Goal: Transaction & Acquisition: Purchase product/service

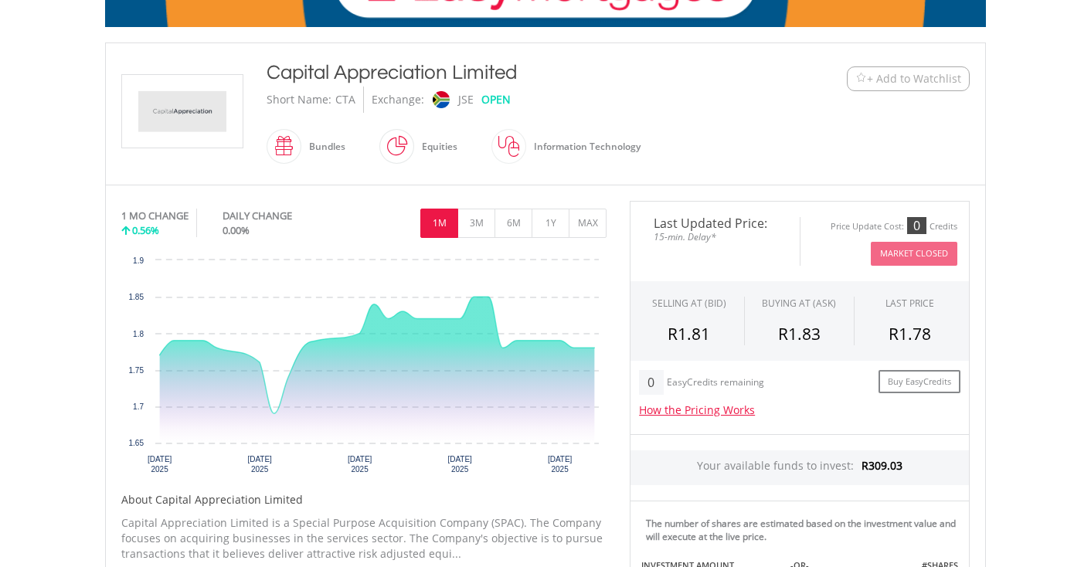
scroll to position [316, 0]
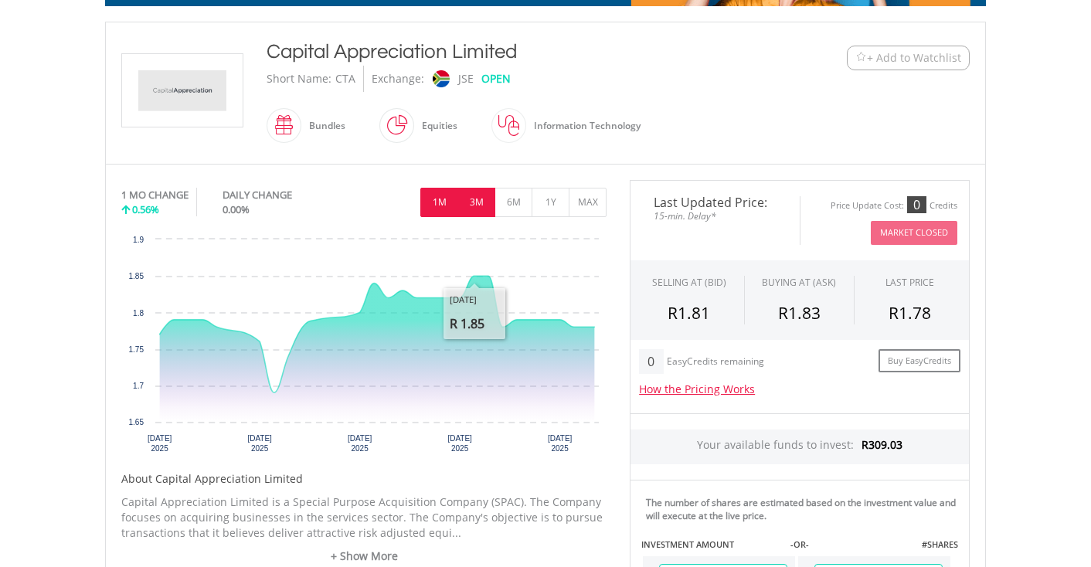
click at [473, 203] on button "3M" at bounding box center [476, 202] width 38 height 29
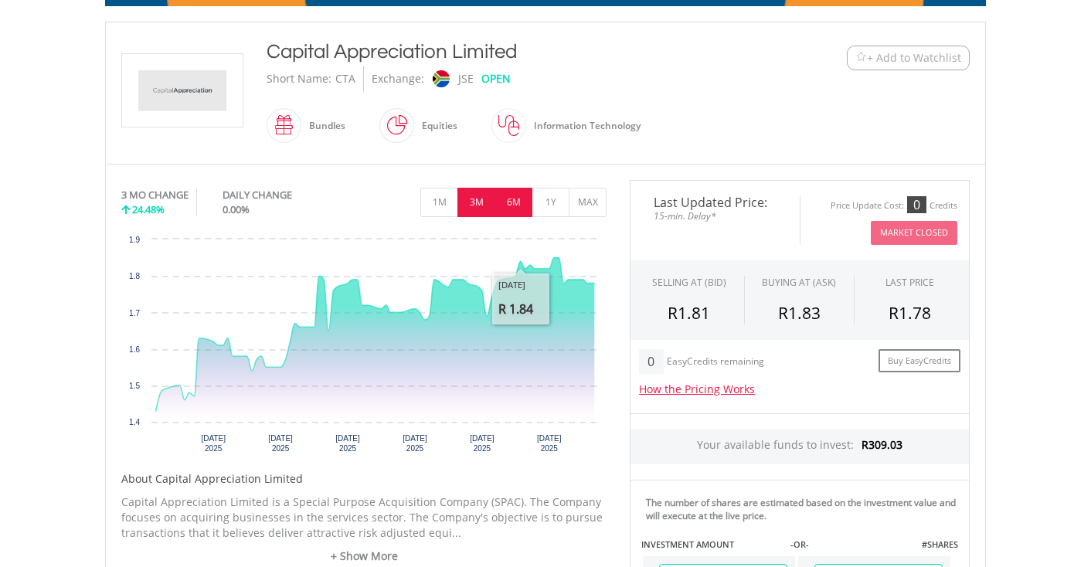
click at [515, 202] on button "6M" at bounding box center [514, 202] width 38 height 29
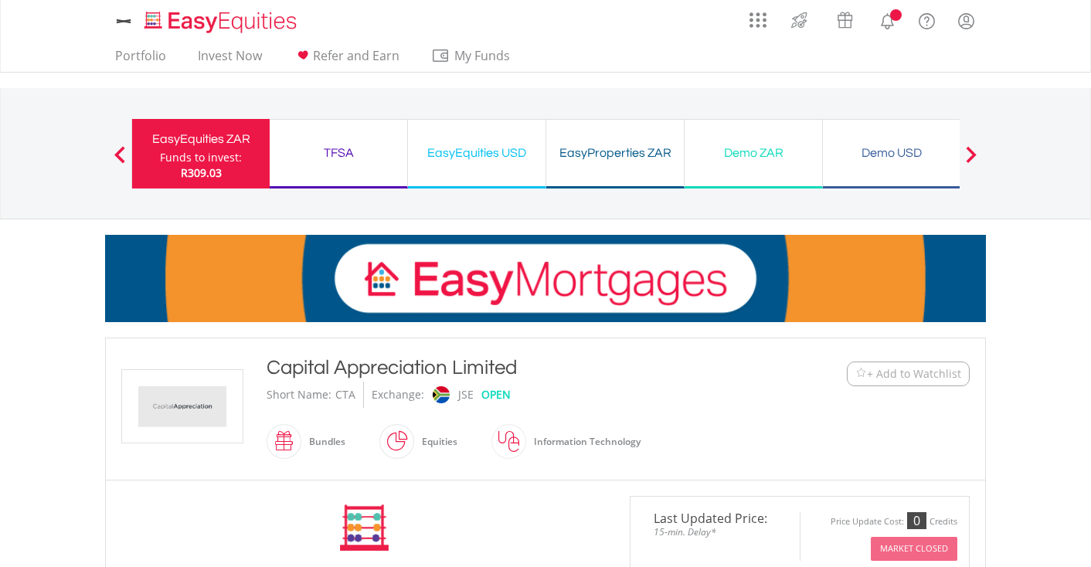
scroll to position [316, 0]
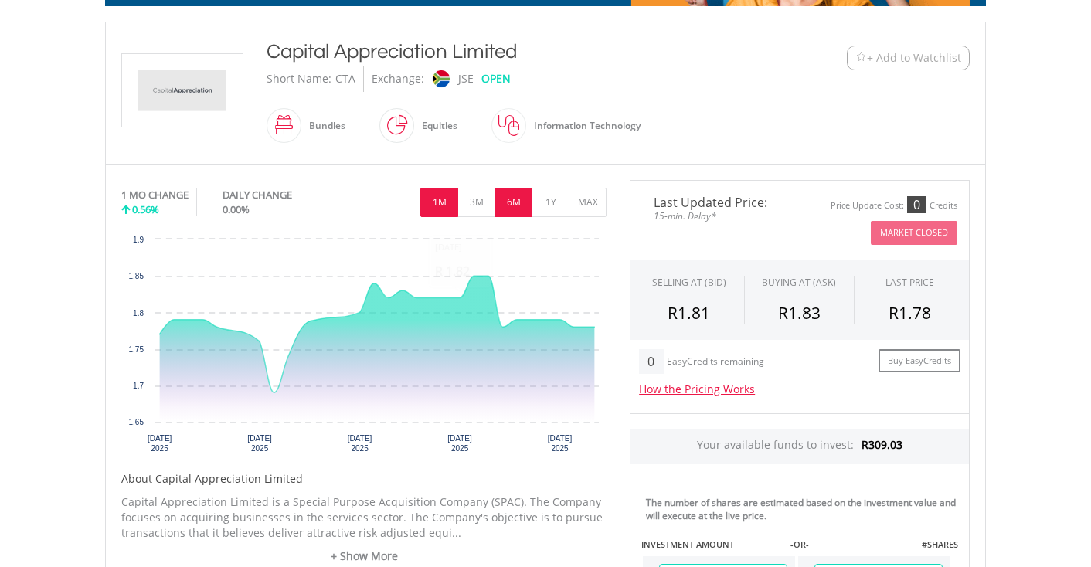
drag, startPoint x: 514, startPoint y: 195, endPoint x: 506, endPoint y: 206, distance: 12.7
click at [514, 195] on button "6M" at bounding box center [514, 202] width 38 height 29
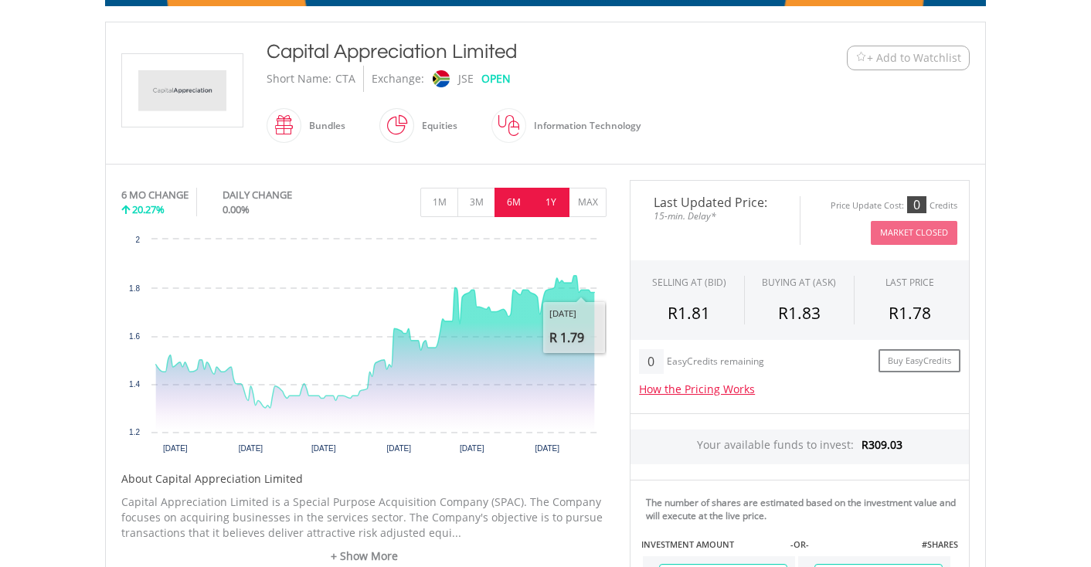
click at [555, 199] on button "1Y" at bounding box center [551, 202] width 38 height 29
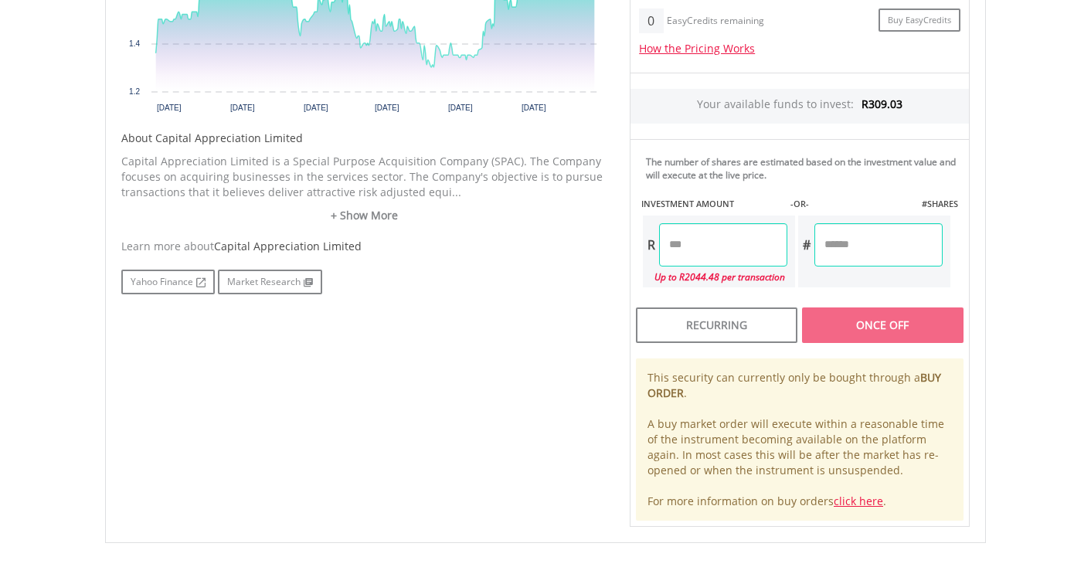
scroll to position [635, 0]
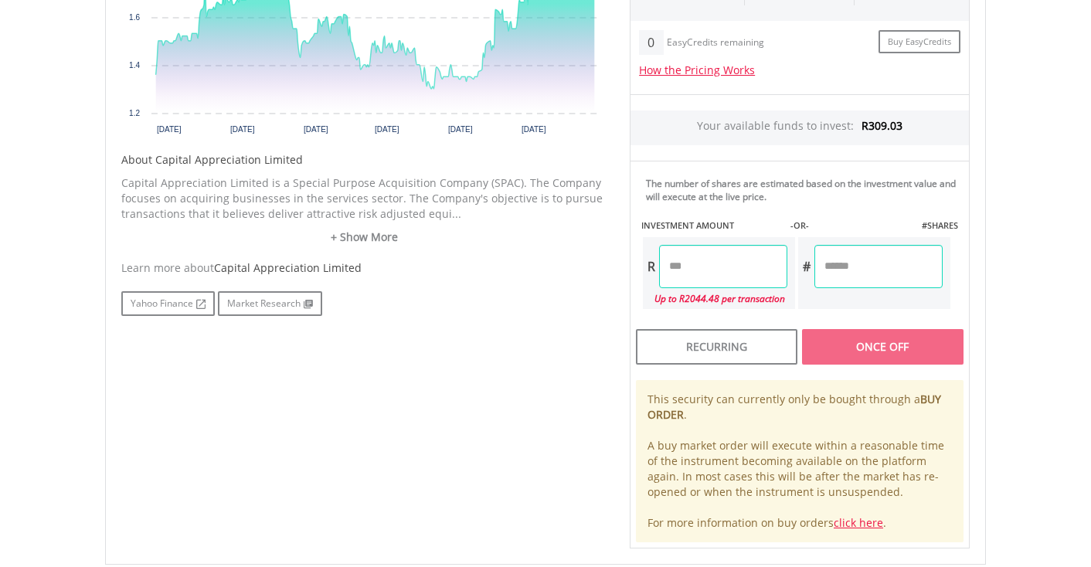
click at [705, 268] on input "number" at bounding box center [723, 266] width 128 height 43
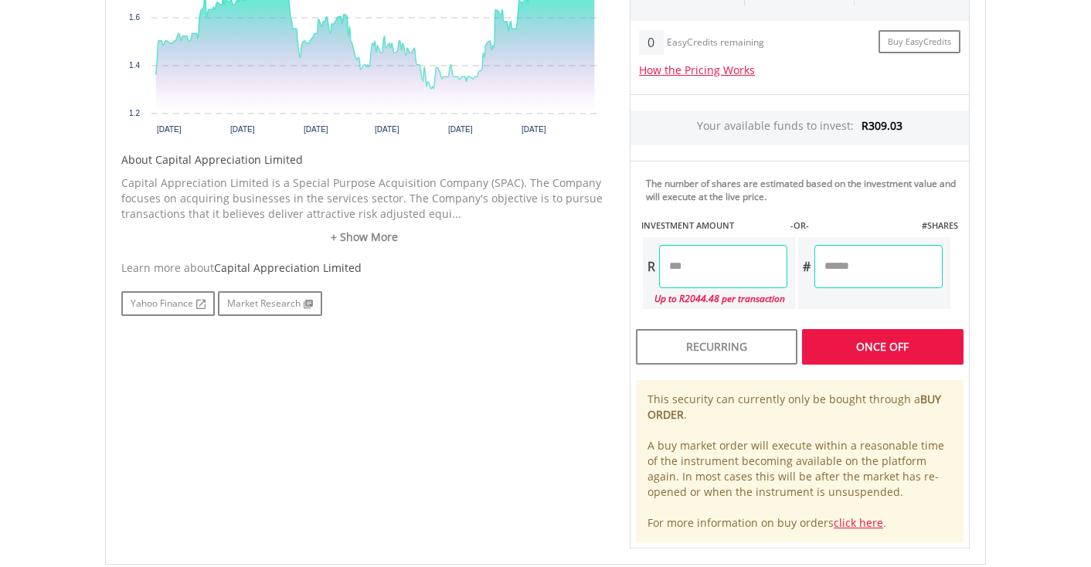
click at [784, 285] on input "***" at bounding box center [723, 266] width 128 height 43
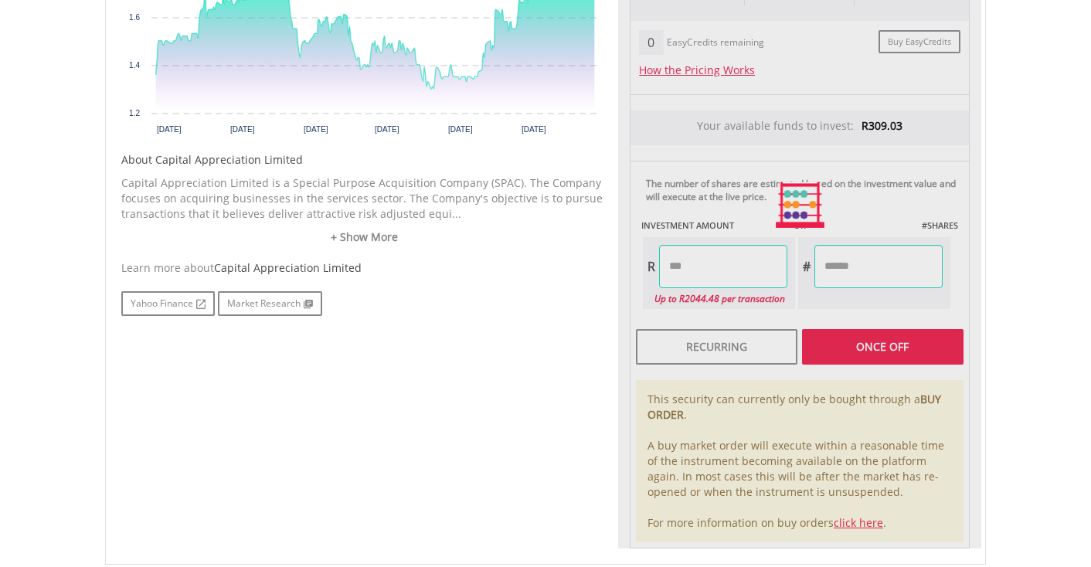
type input "******"
type input "*******"
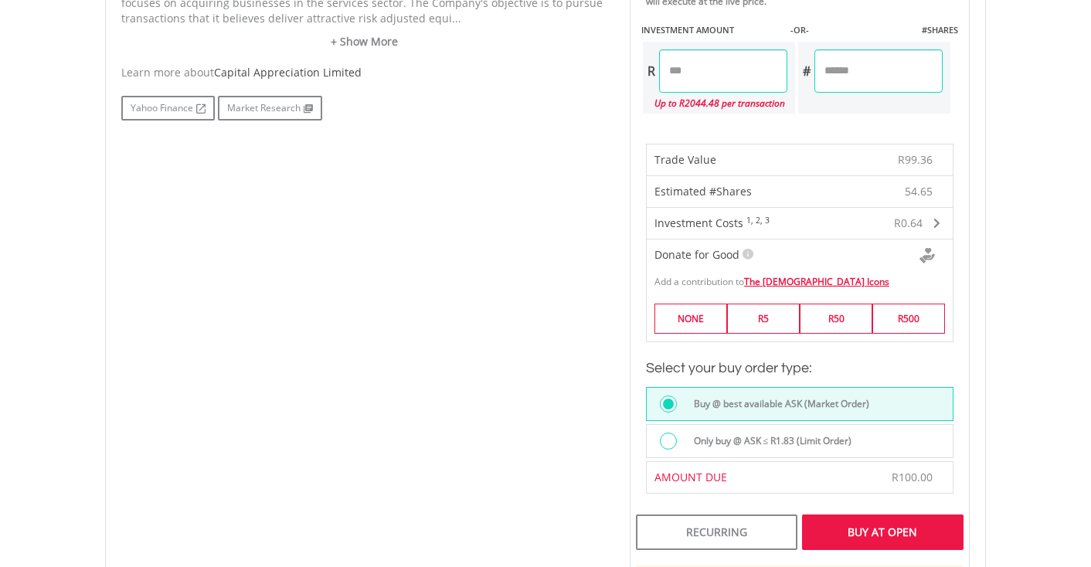
scroll to position [827, 0]
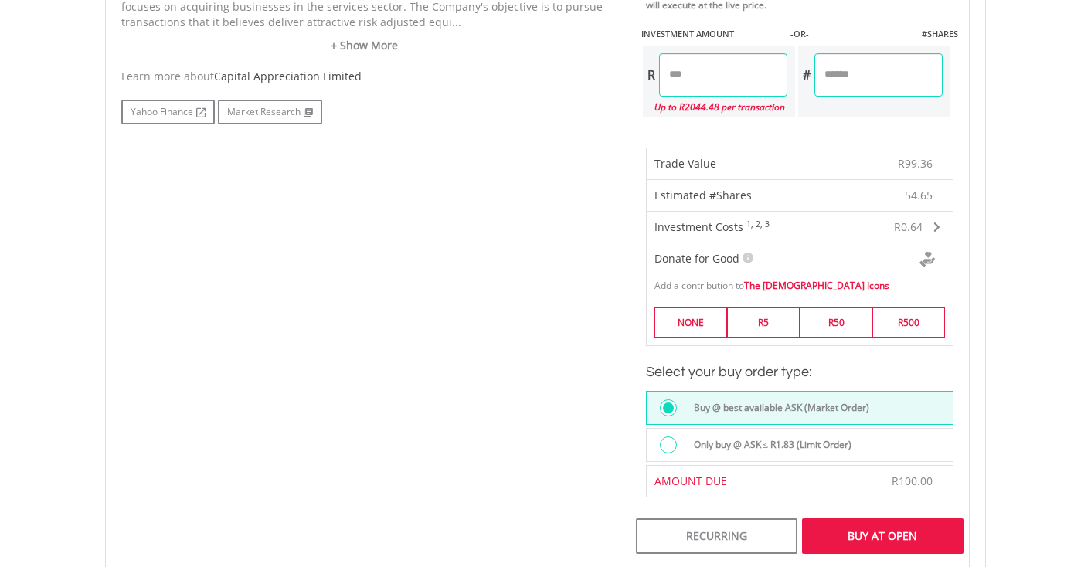
click at [767, 439] on label "Only buy @ ASK ≤ R1.83 (Limit Order)" at bounding box center [769, 445] width 168 height 17
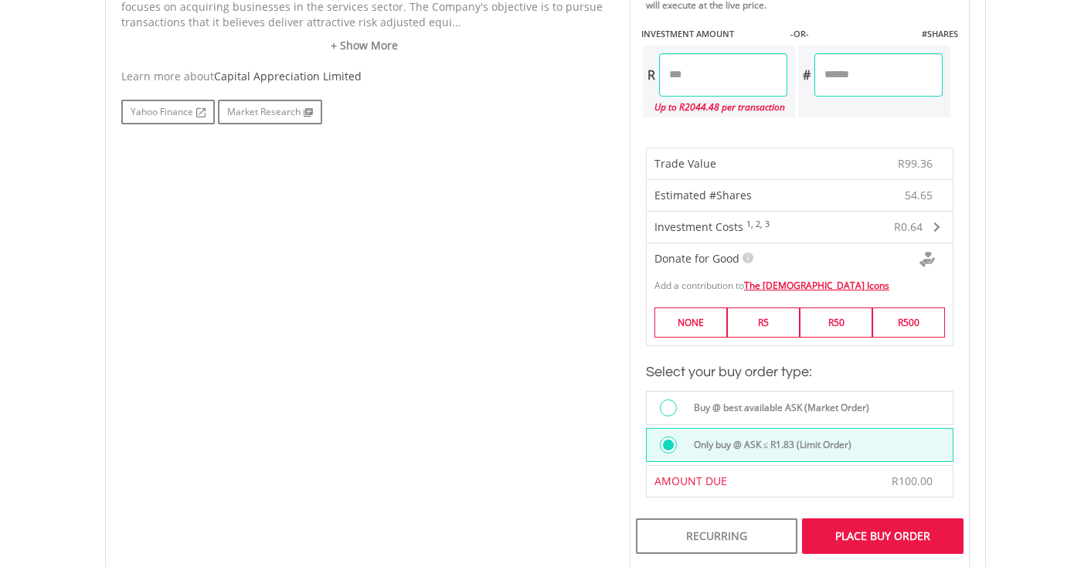
click at [903, 533] on div "Place Buy Order" at bounding box center [882, 536] width 161 height 36
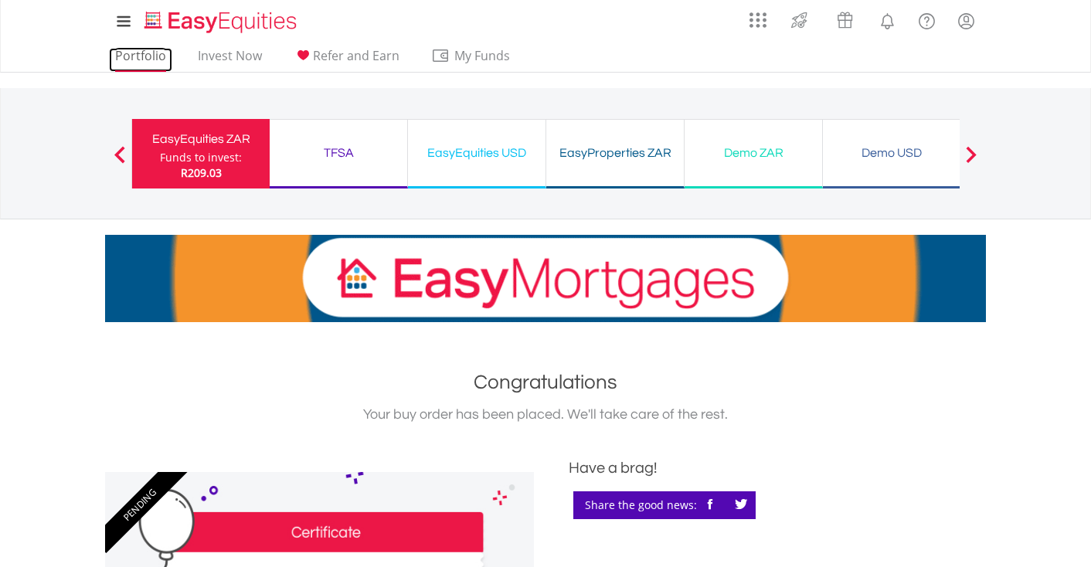
click at [145, 51] on link "Portfolio" at bounding box center [140, 60] width 63 height 24
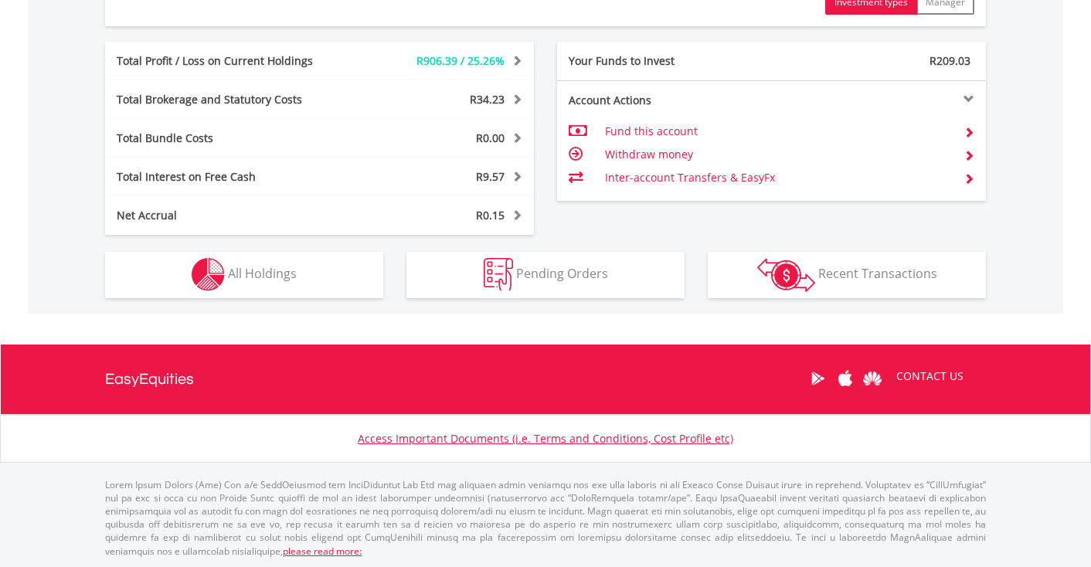
scroll to position [148, 294]
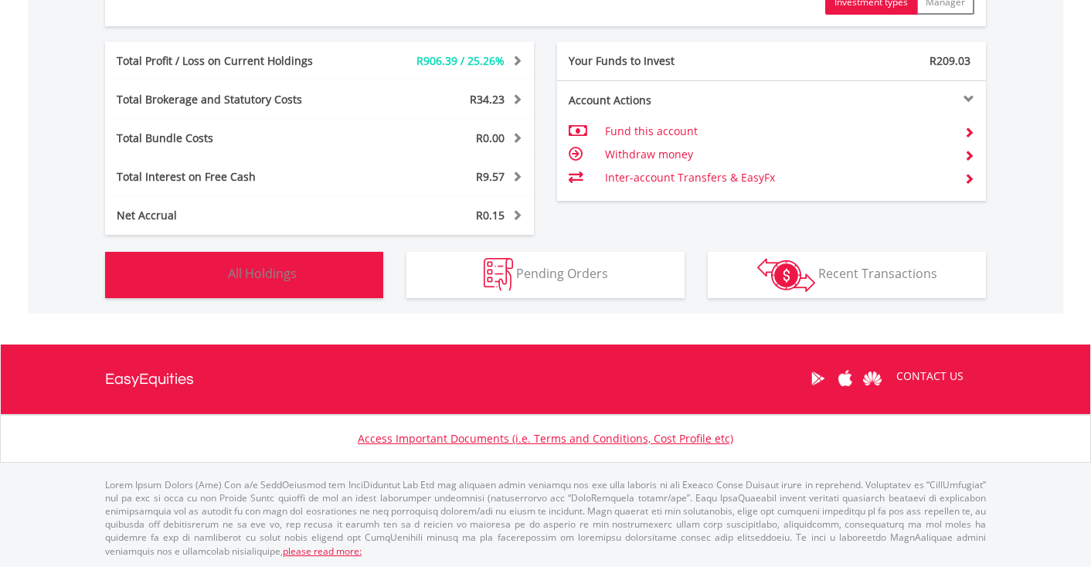
drag, startPoint x: 196, startPoint y: 274, endPoint x: 212, endPoint y: 323, distance: 52.0
click at [196, 274] on img "button" at bounding box center [208, 274] width 33 height 33
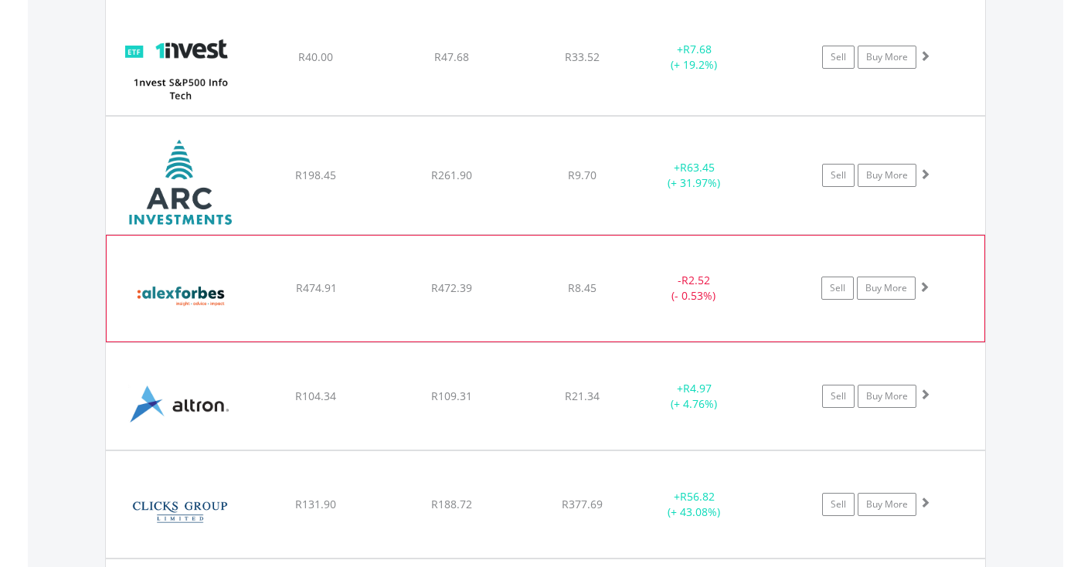
scroll to position [1272, 0]
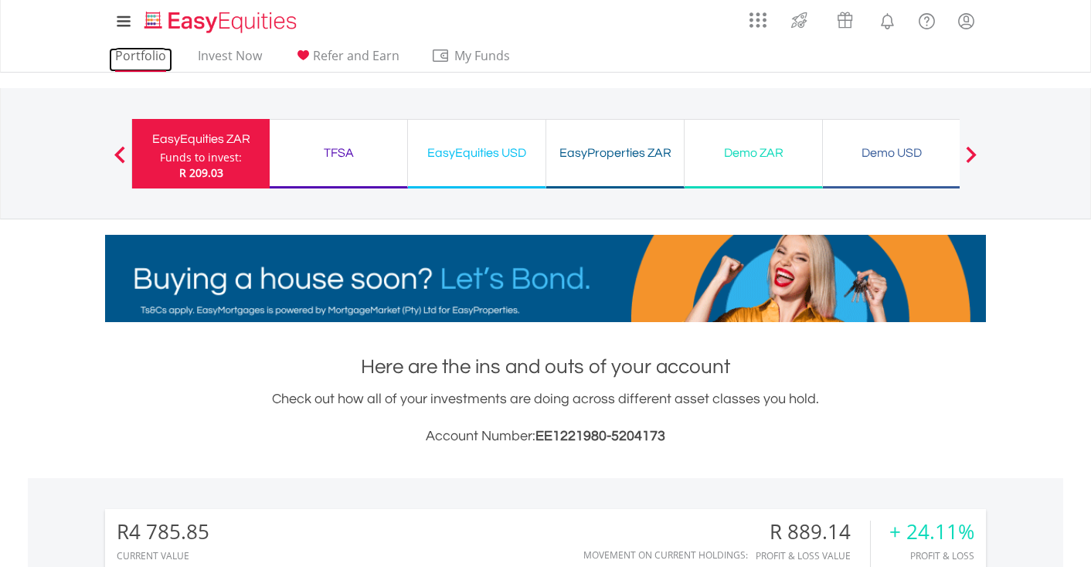
click at [138, 53] on link "Portfolio" at bounding box center [140, 60] width 63 height 24
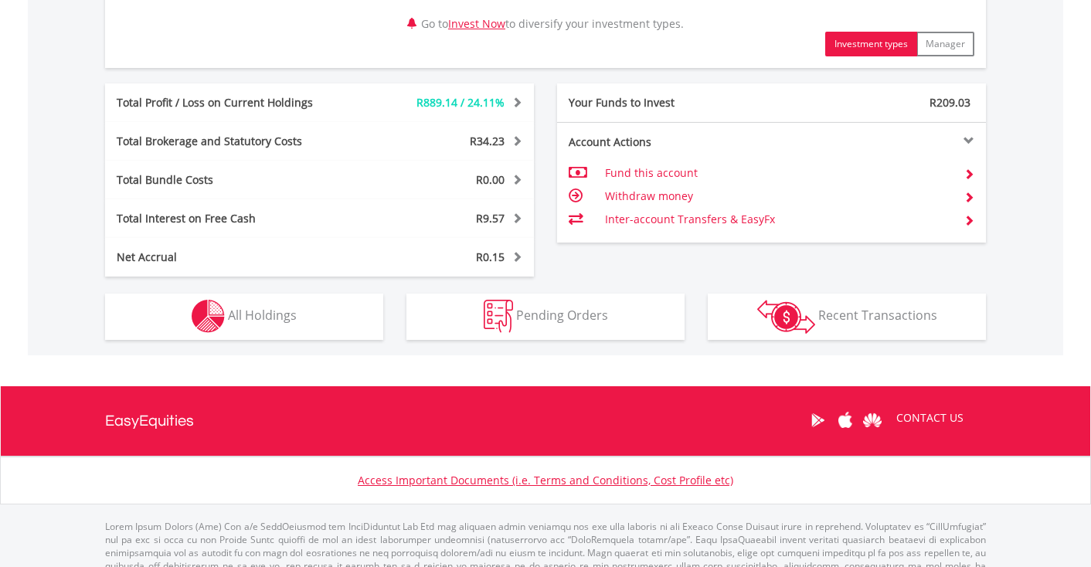
scroll to position [863, 0]
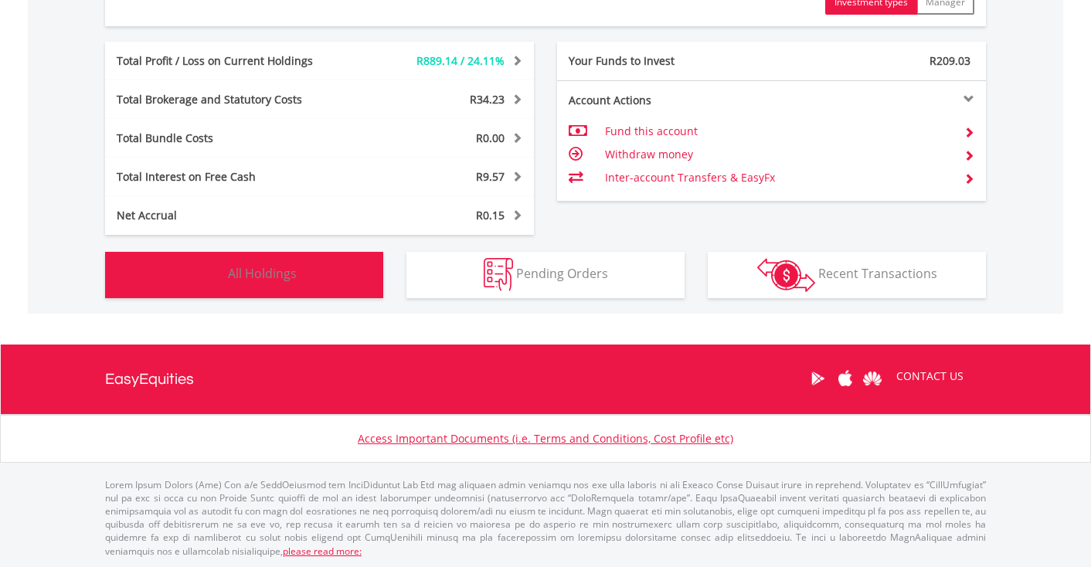
click at [249, 272] on span "All Holdings" at bounding box center [262, 273] width 69 height 17
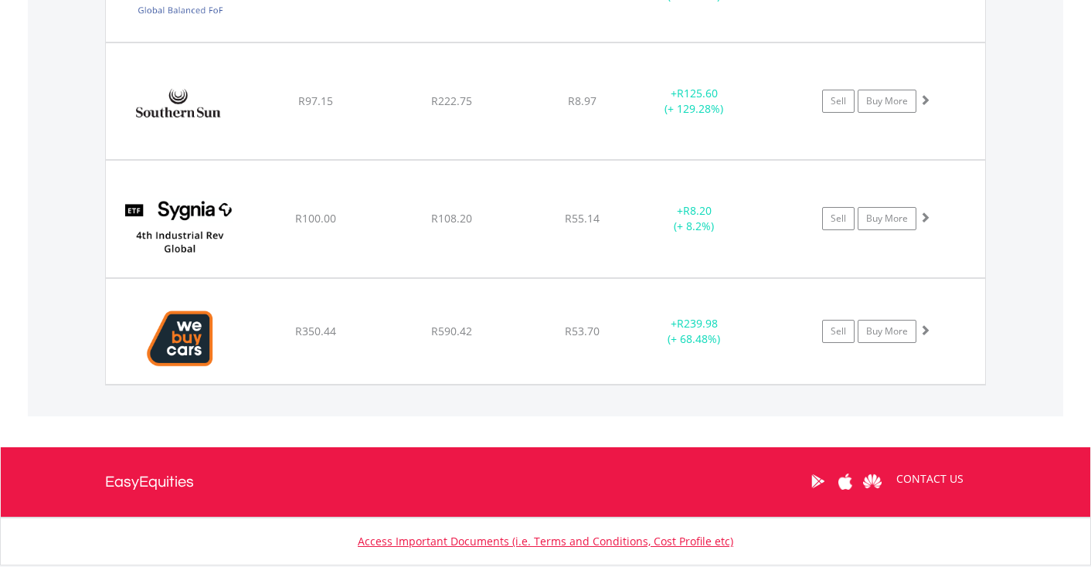
scroll to position [3479, 0]
